Goal: Transaction & Acquisition: Download file/media

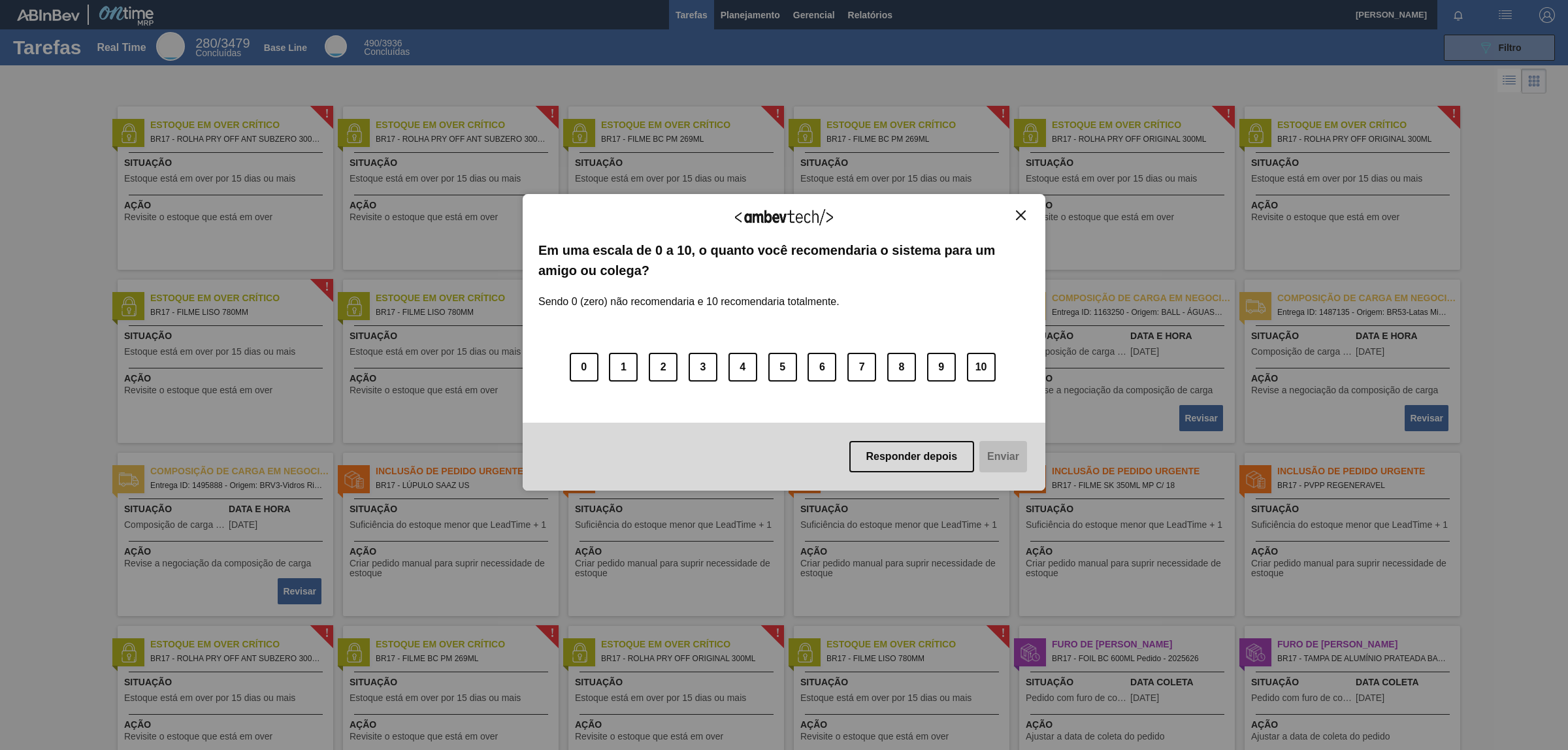
click at [1022, 211] on img "Close" at bounding box center [1021, 216] width 10 height 10
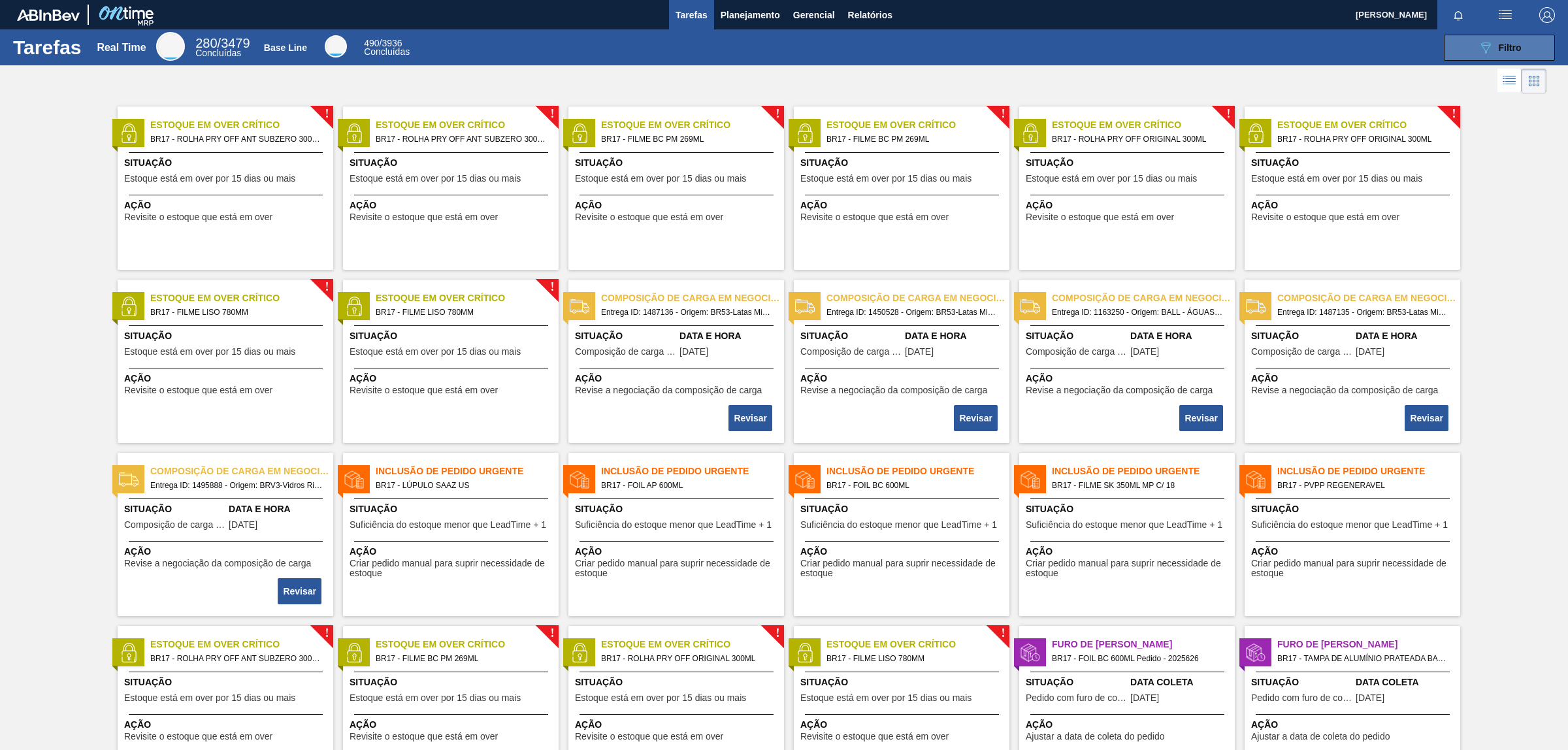
click at [1507, 47] on span "Filtro" at bounding box center [1510, 48] width 23 height 11
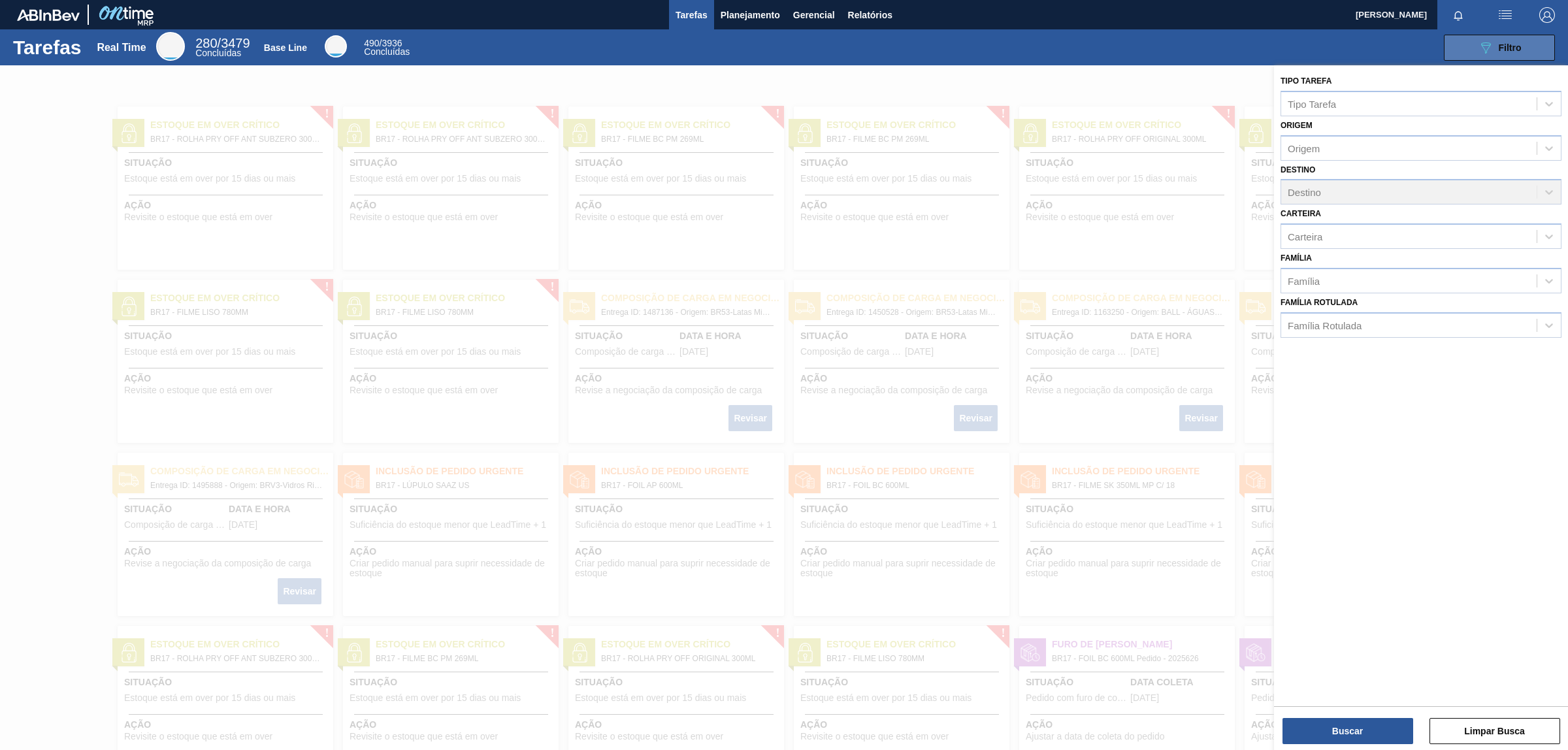
click at [1507, 47] on span "Filtro" at bounding box center [1510, 48] width 23 height 11
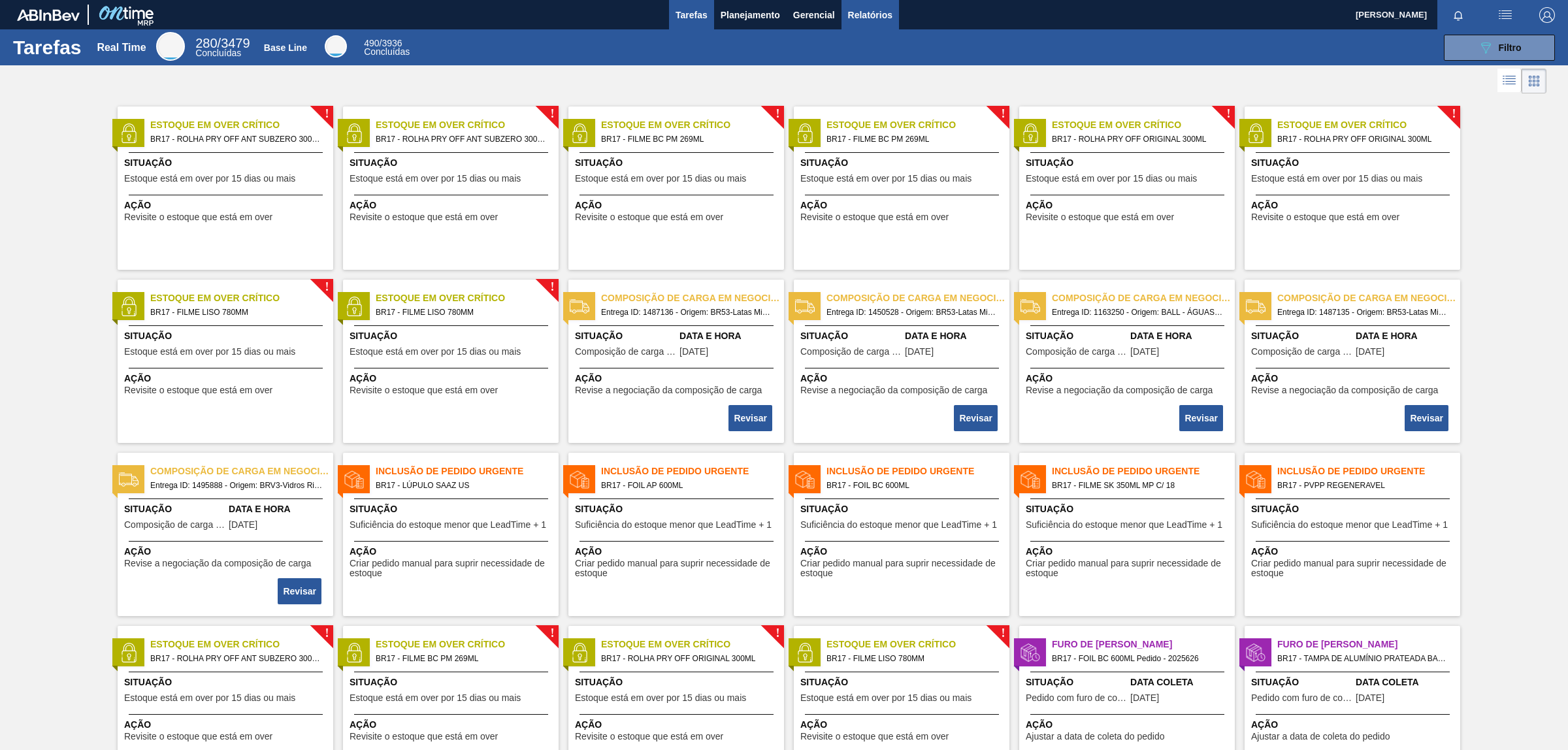
click at [877, 13] on span "Relatórios" at bounding box center [870, 15] width 44 height 16
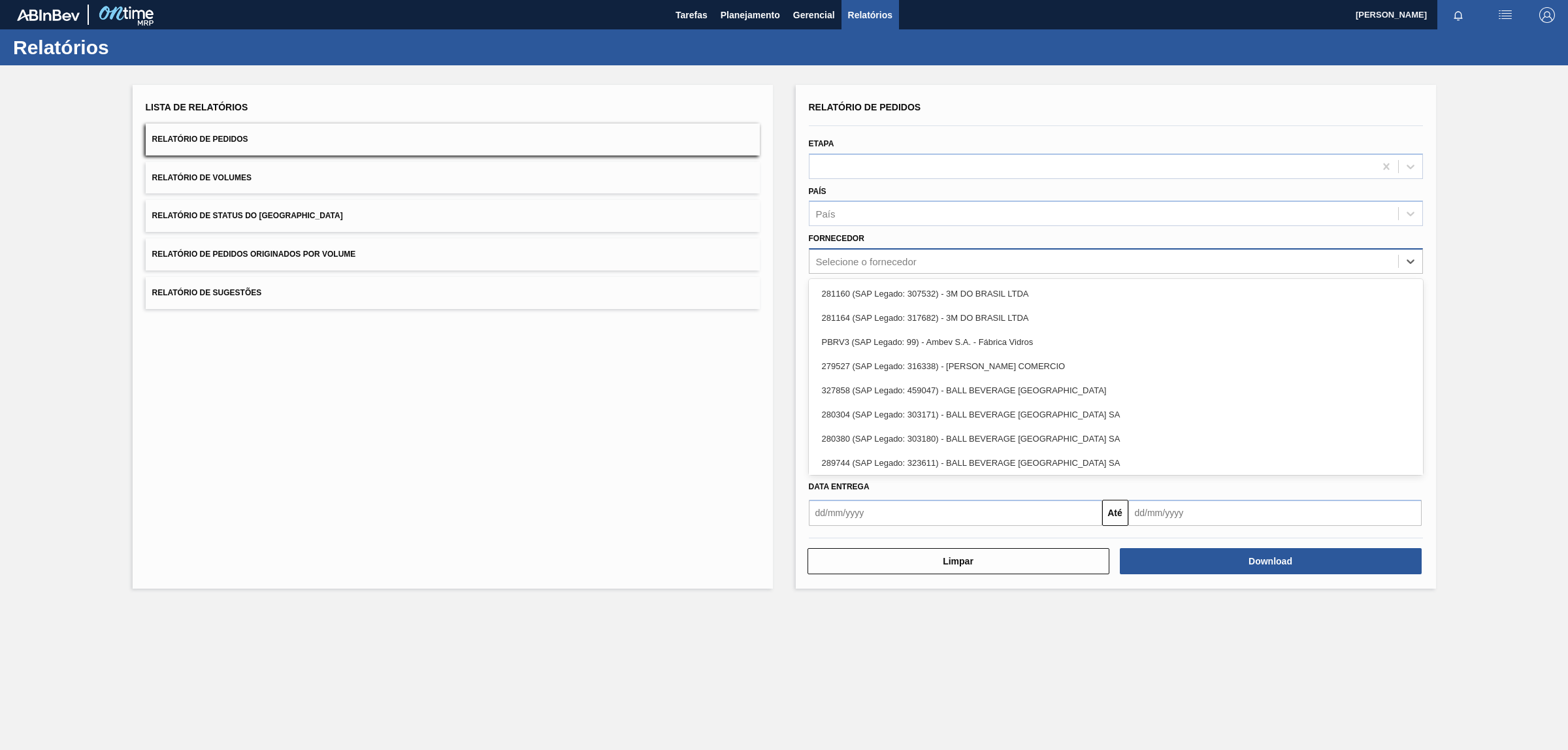
click at [854, 258] on div "Selecione o fornecedor" at bounding box center [866, 262] width 101 height 11
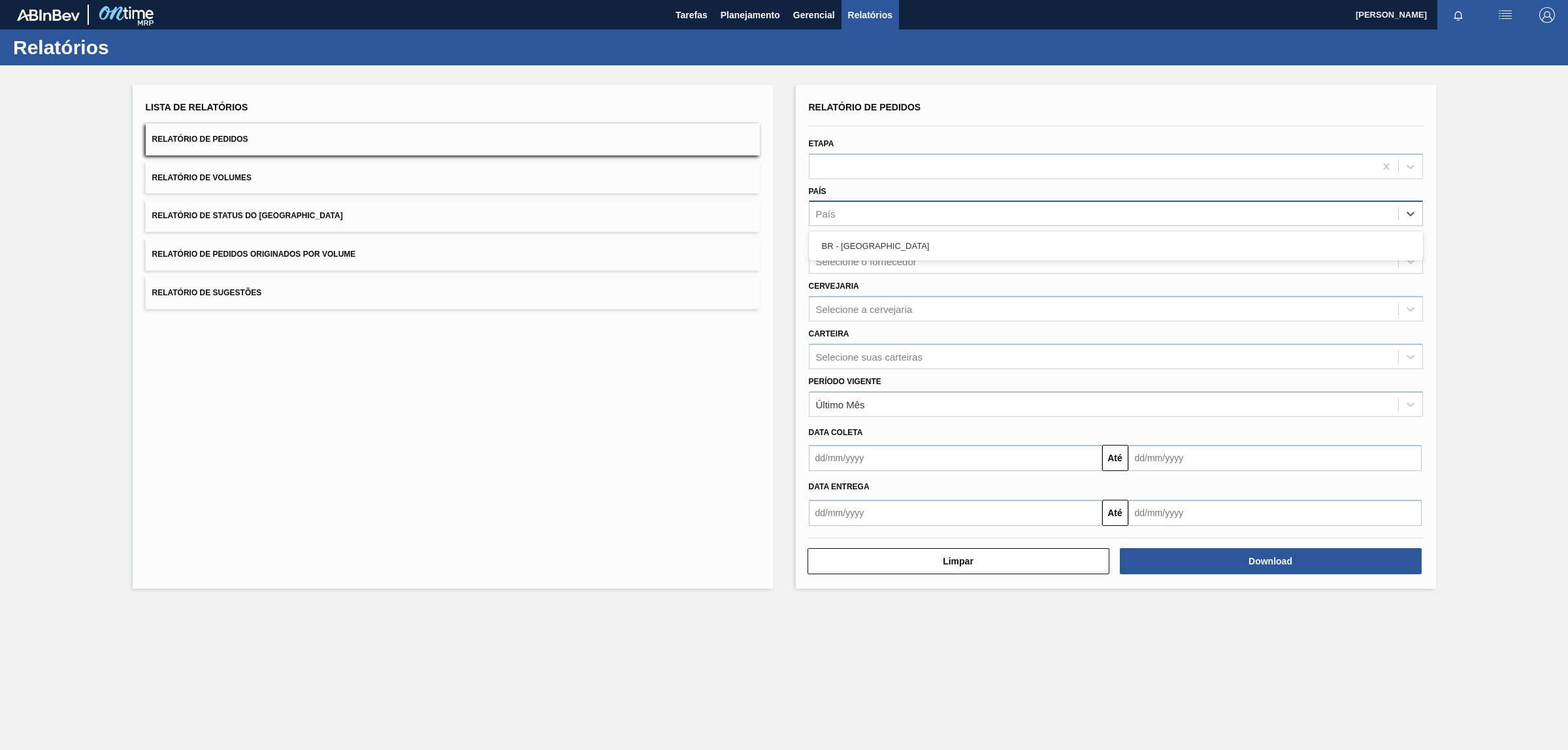
click at [869, 222] on div "País" at bounding box center [1103, 214] width 588 height 19
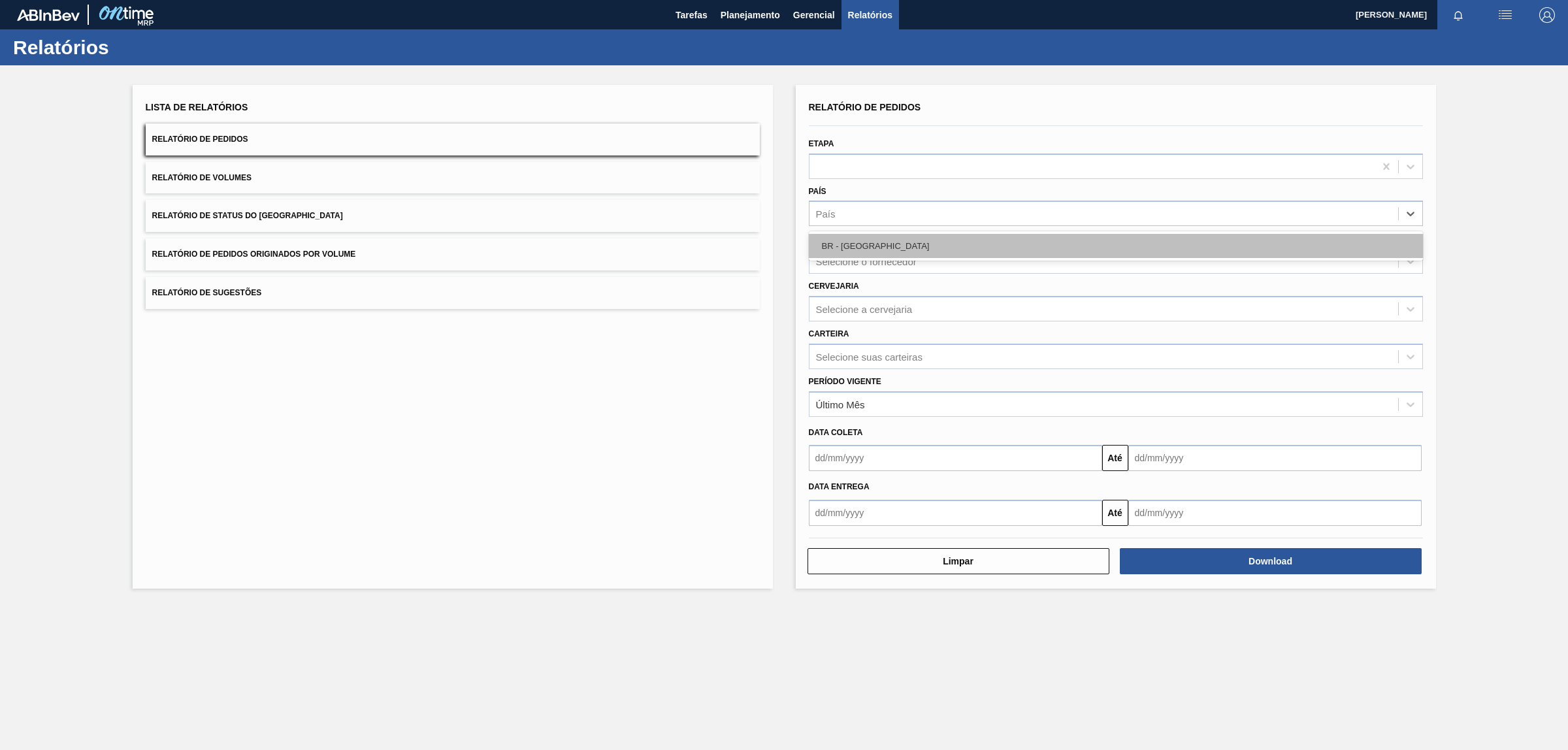
click at [870, 247] on div "BR - [GEOGRAPHIC_DATA]" at bounding box center [1116, 246] width 614 height 25
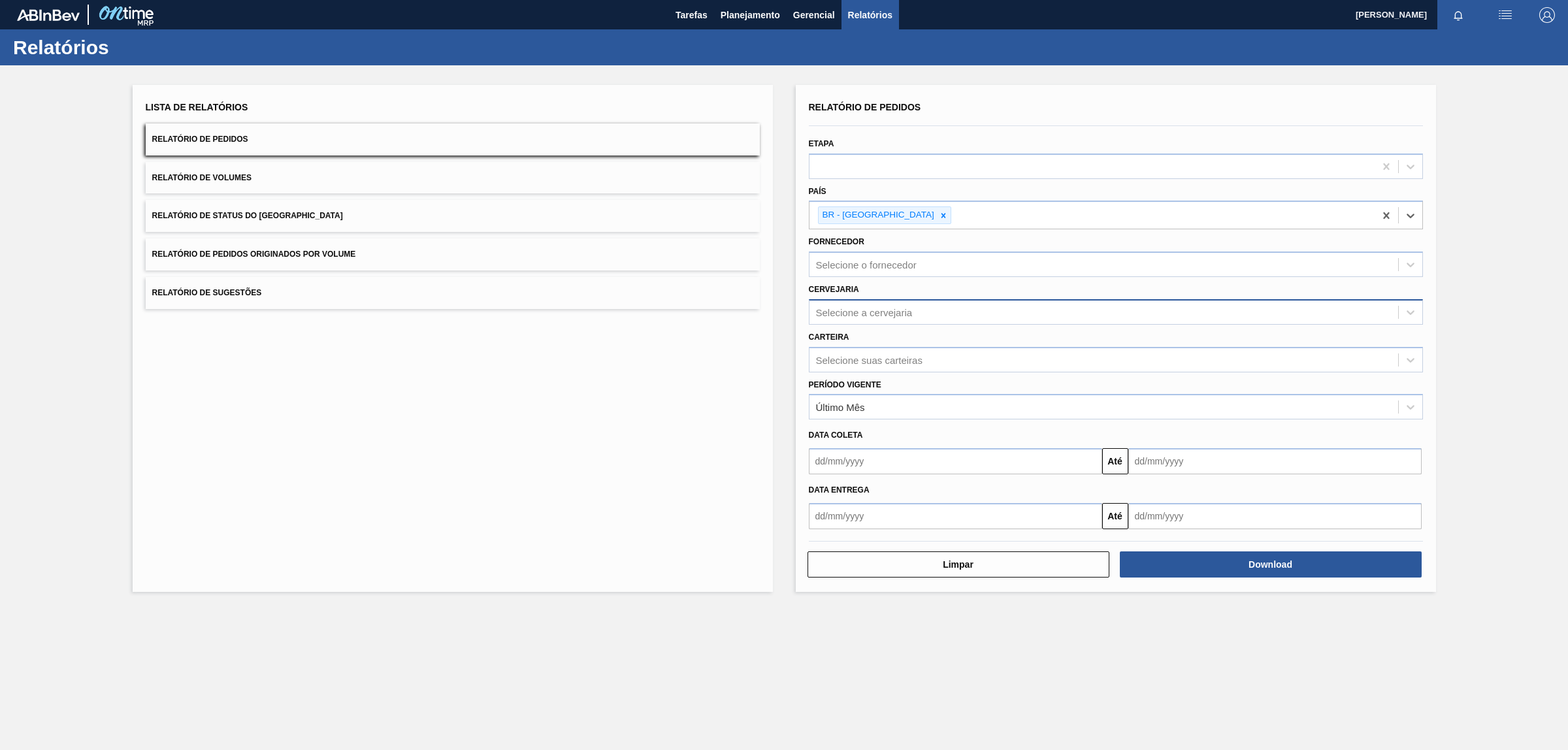
click at [886, 316] on div "Selecione a cervejaria" at bounding box center [864, 312] width 97 height 11
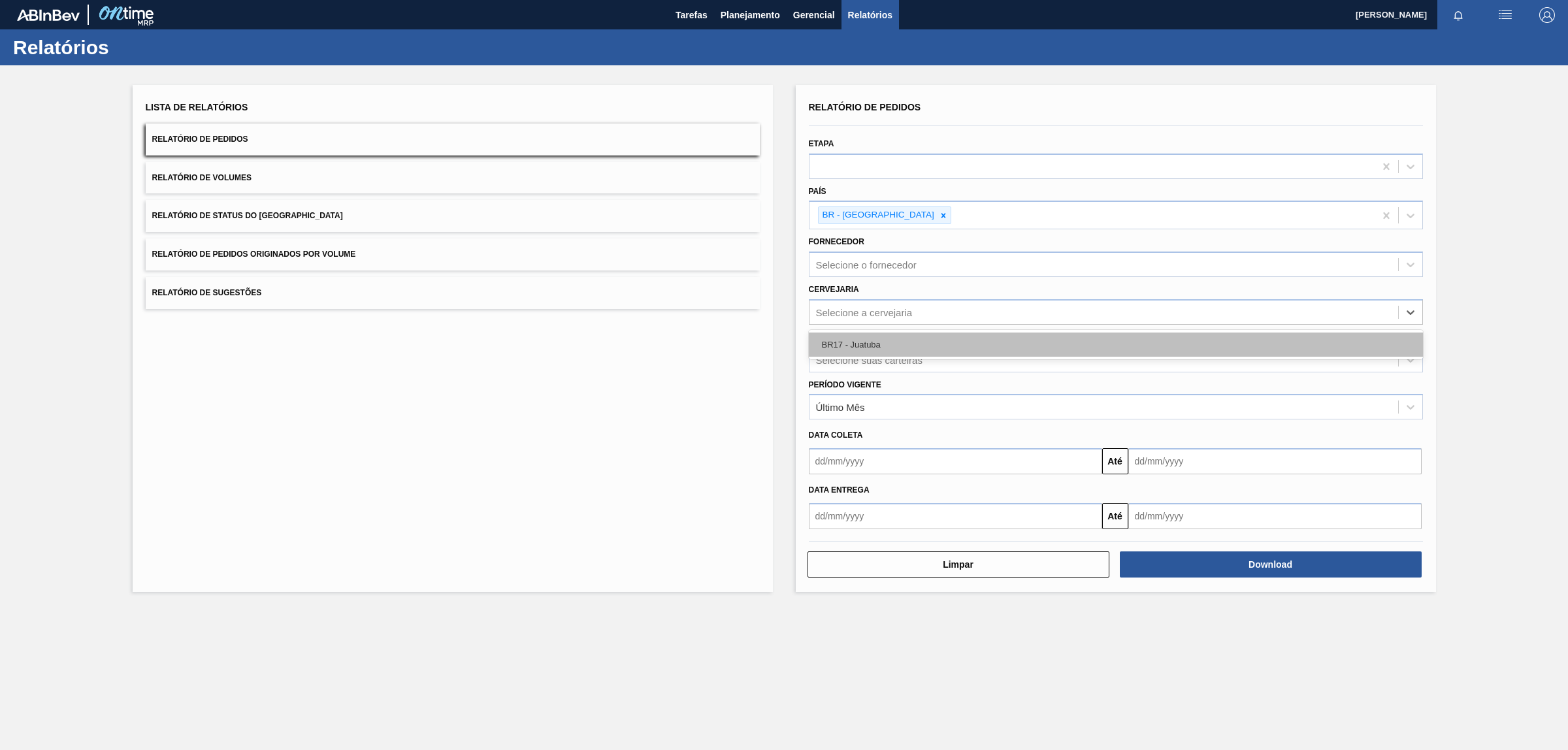
click at [904, 348] on div "BR17 - Juatuba" at bounding box center [1116, 345] width 614 height 25
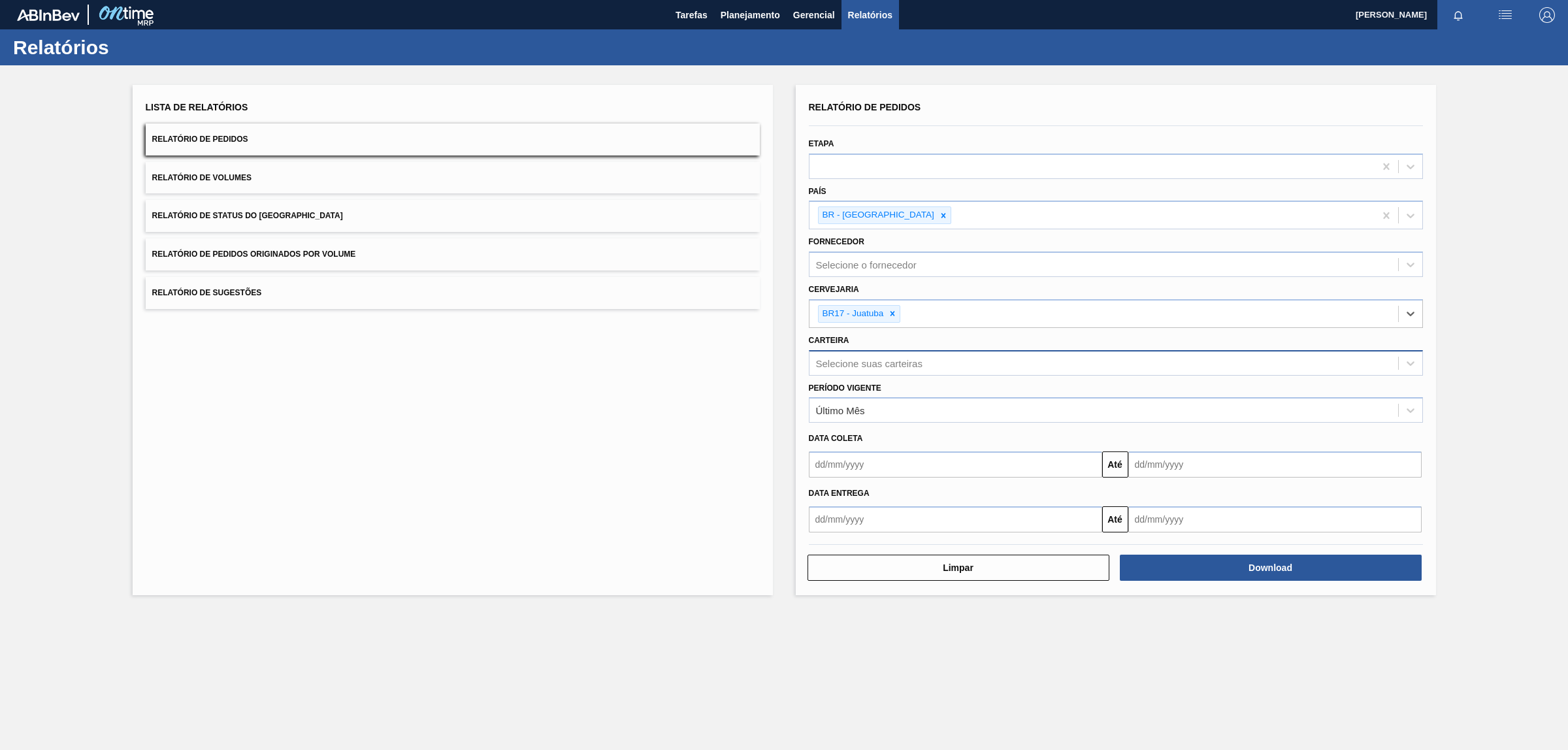
click at [905, 364] on div "Selecione suas carteiras" at bounding box center [869, 363] width 106 height 11
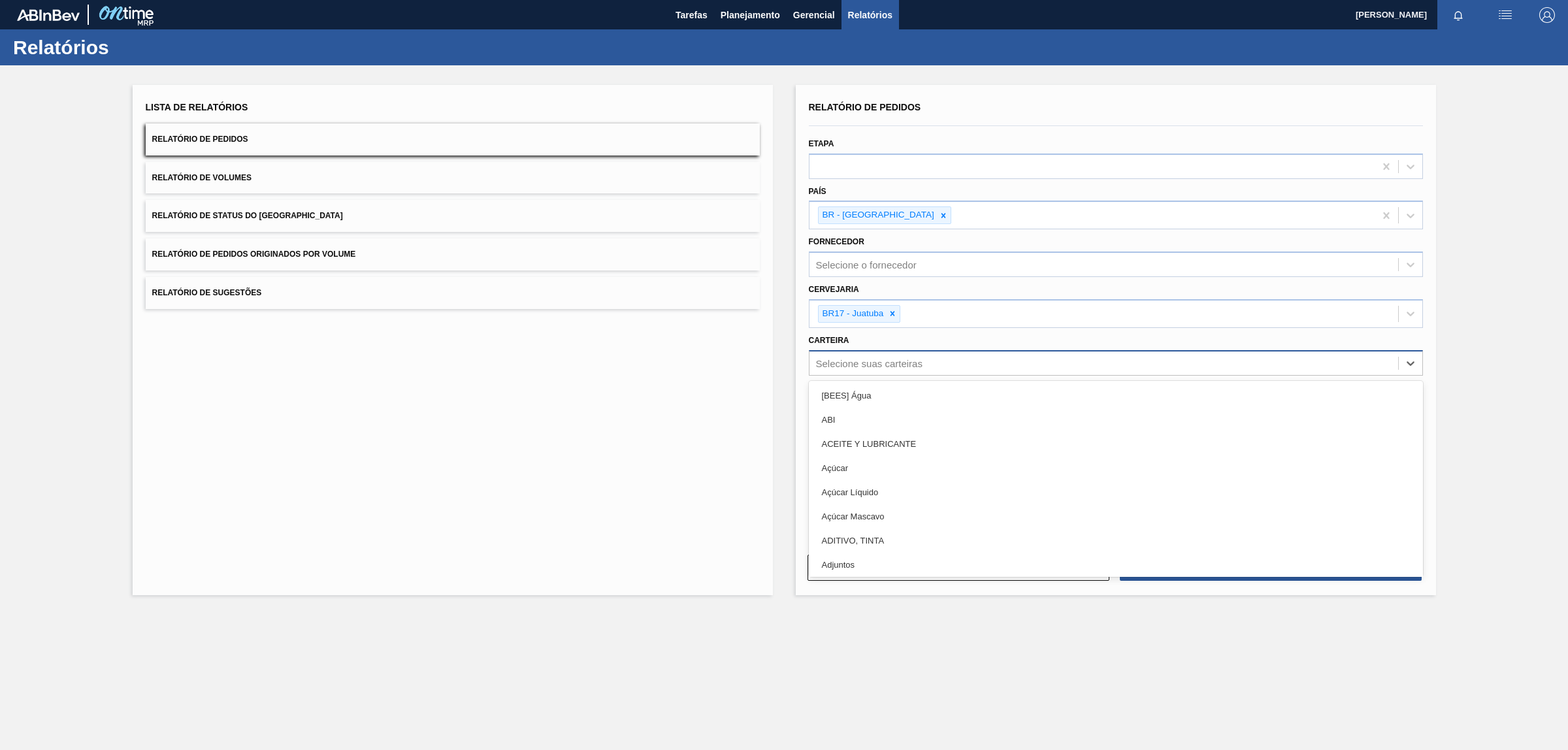
click at [909, 364] on div "Selecione suas carteiras" at bounding box center [869, 363] width 106 height 11
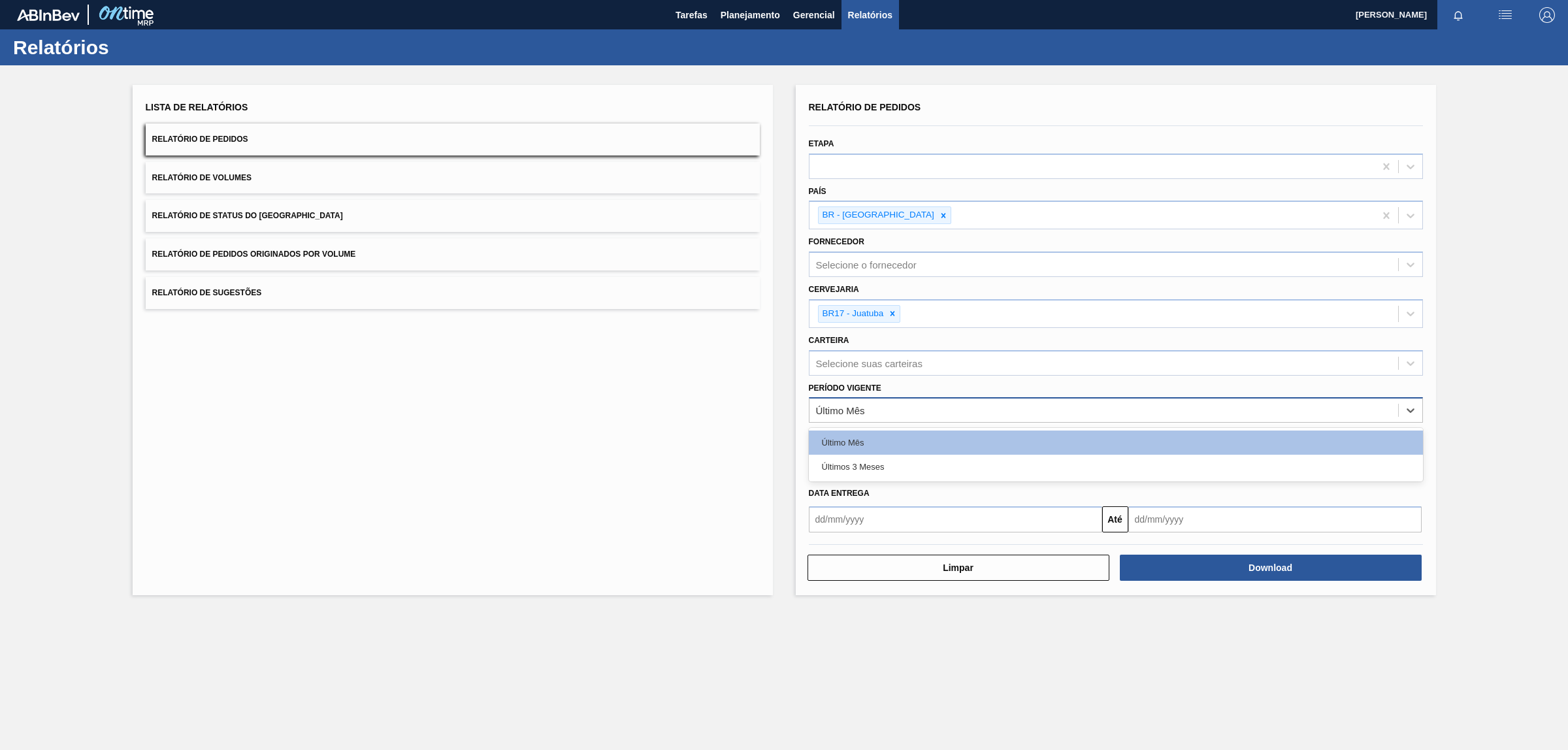
click at [891, 409] on div "Último Mês" at bounding box center [1103, 411] width 588 height 19
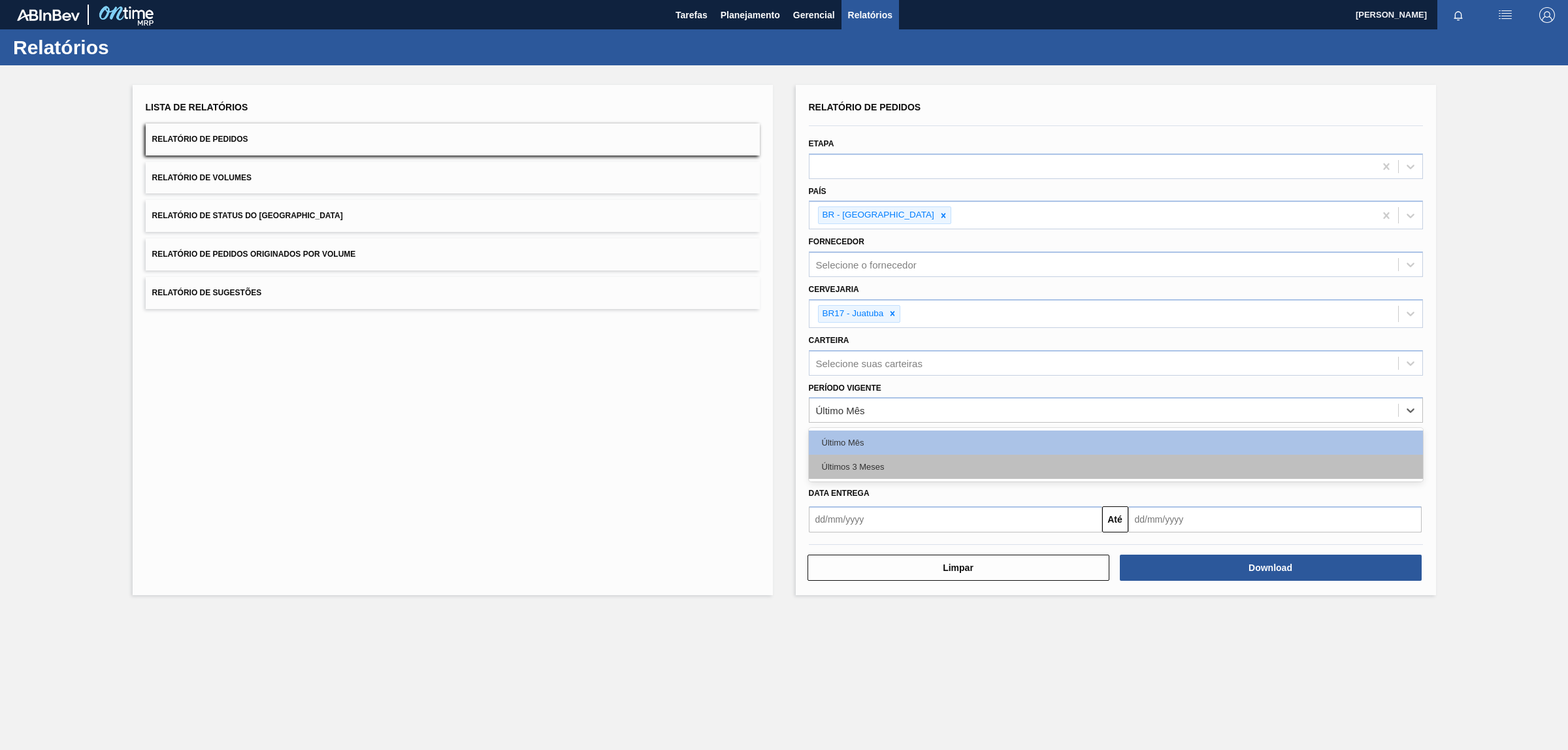
click at [853, 466] on div "Últimos 3 Meses" at bounding box center [1116, 467] width 614 height 25
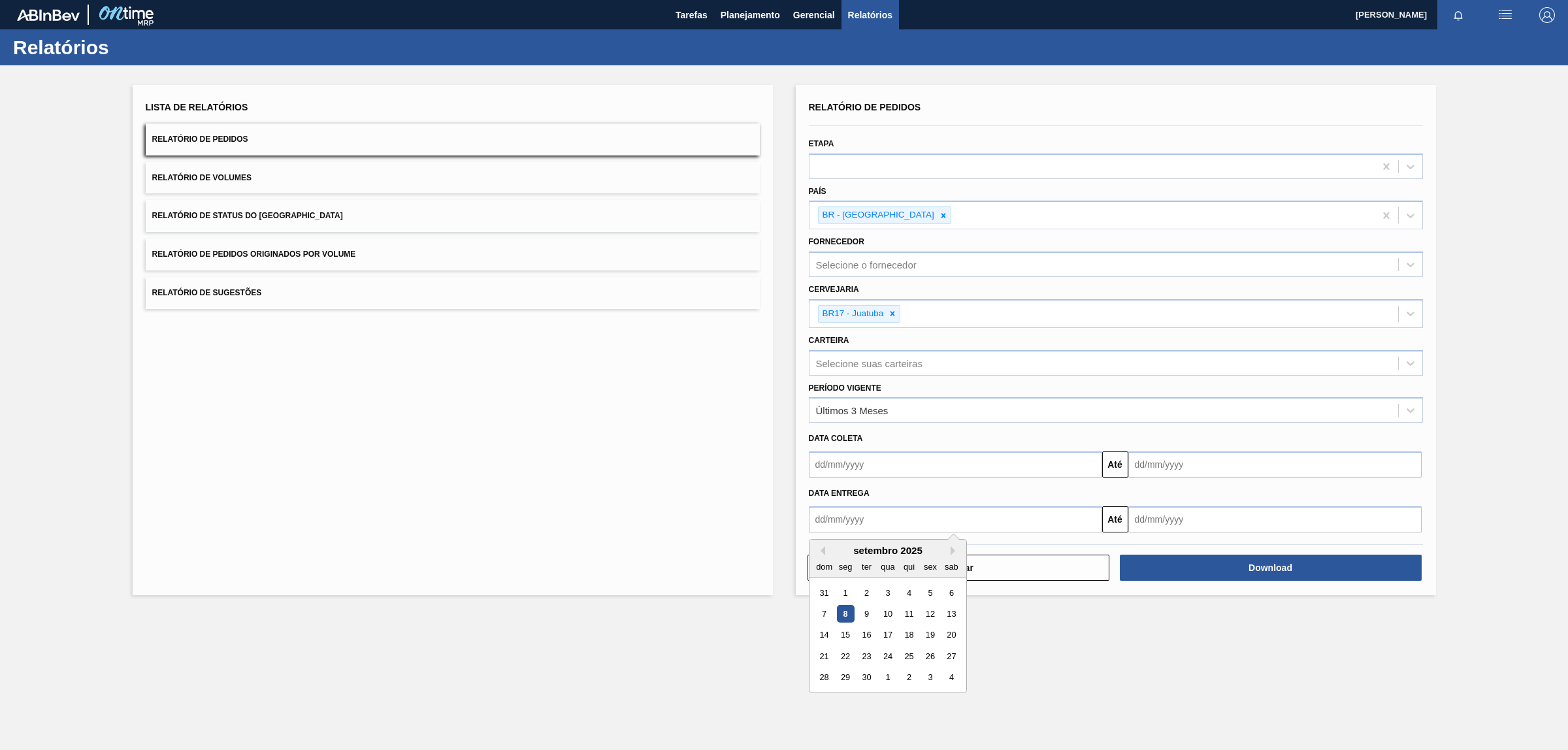
click at [846, 528] on input "text" at bounding box center [955, 520] width 293 height 26
click at [824, 550] on div "setembro 2025" at bounding box center [887, 551] width 156 height 11
click at [822, 550] on button "Previous Month" at bounding box center [820, 551] width 9 height 9
click at [931, 592] on div "1" at bounding box center [930, 593] width 18 height 18
type input "[DATE]"
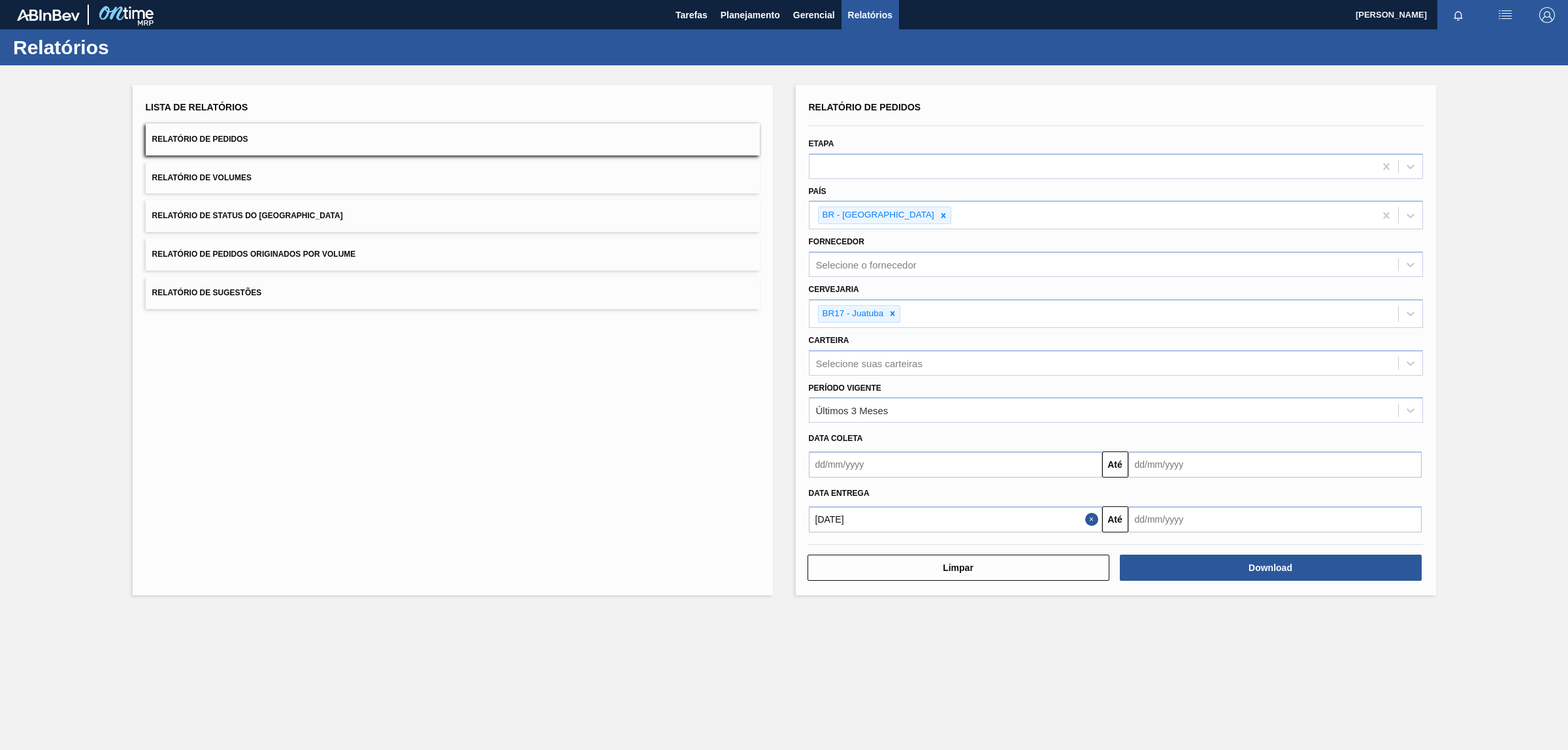
click at [1177, 521] on input "text" at bounding box center [1275, 520] width 293 height 26
click at [1272, 547] on button "Next Month" at bounding box center [1274, 551] width 9 height 9
click at [1204, 674] on div "31" at bounding box center [1207, 678] width 18 height 18
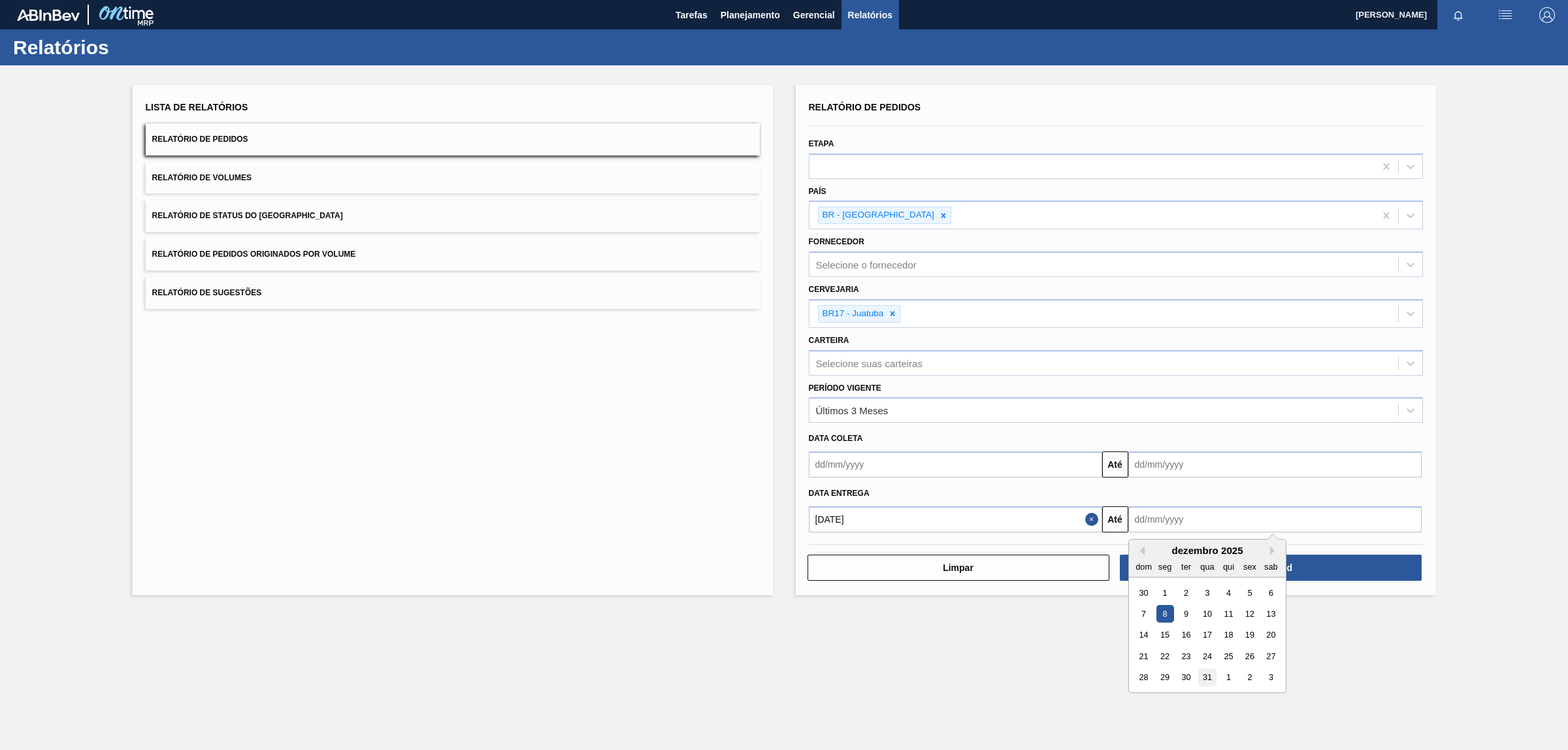
type input "[DATE]"
click at [1262, 570] on button "Download" at bounding box center [1271, 568] width 301 height 26
click at [1557, 495] on div "Lista de Relatórios Relatório de Pedidos Relatório de Volumes Relatório de Stat…" at bounding box center [784, 339] width 1568 height 547
